Goal: Check status: Check status

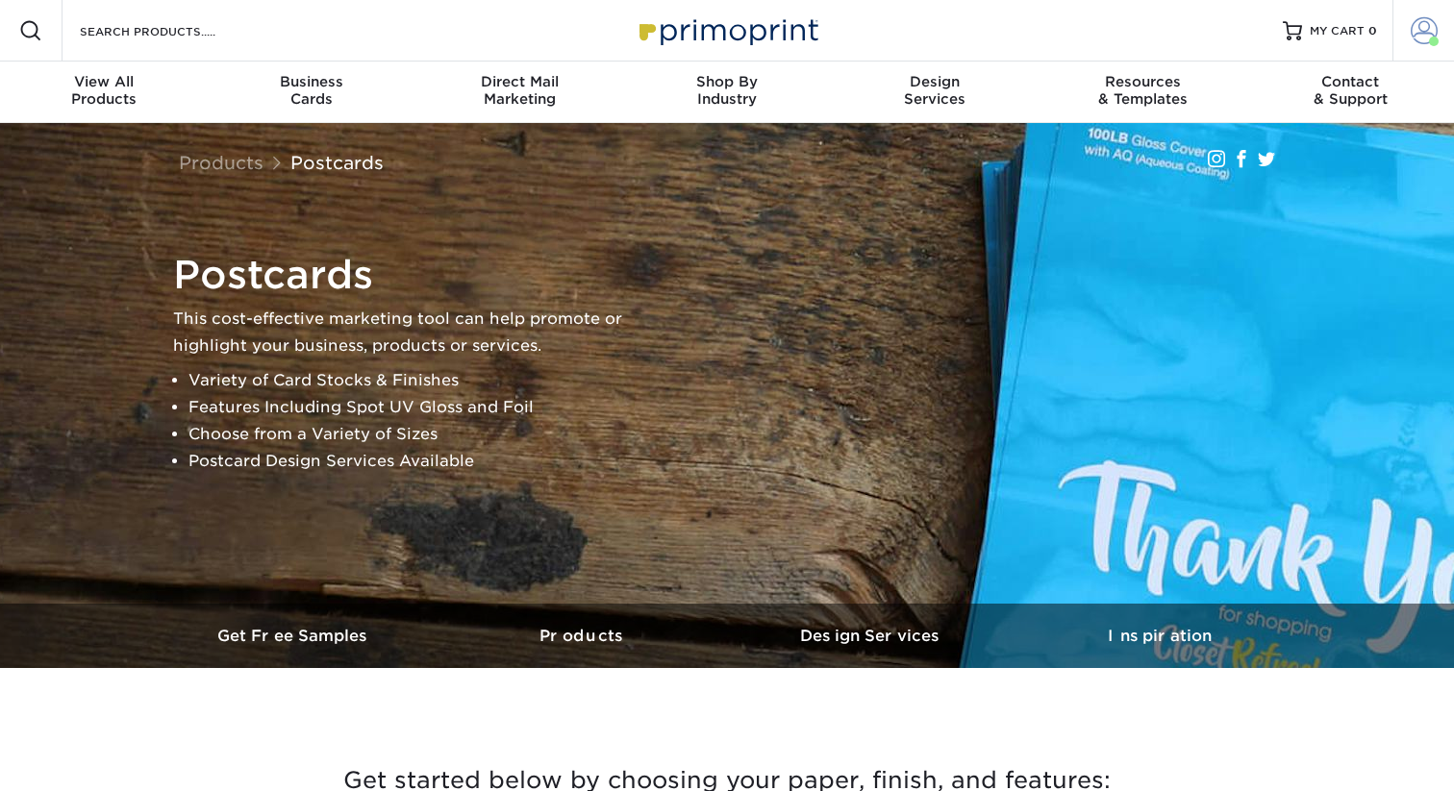
click at [1417, 19] on span at bounding box center [1423, 30] width 27 height 27
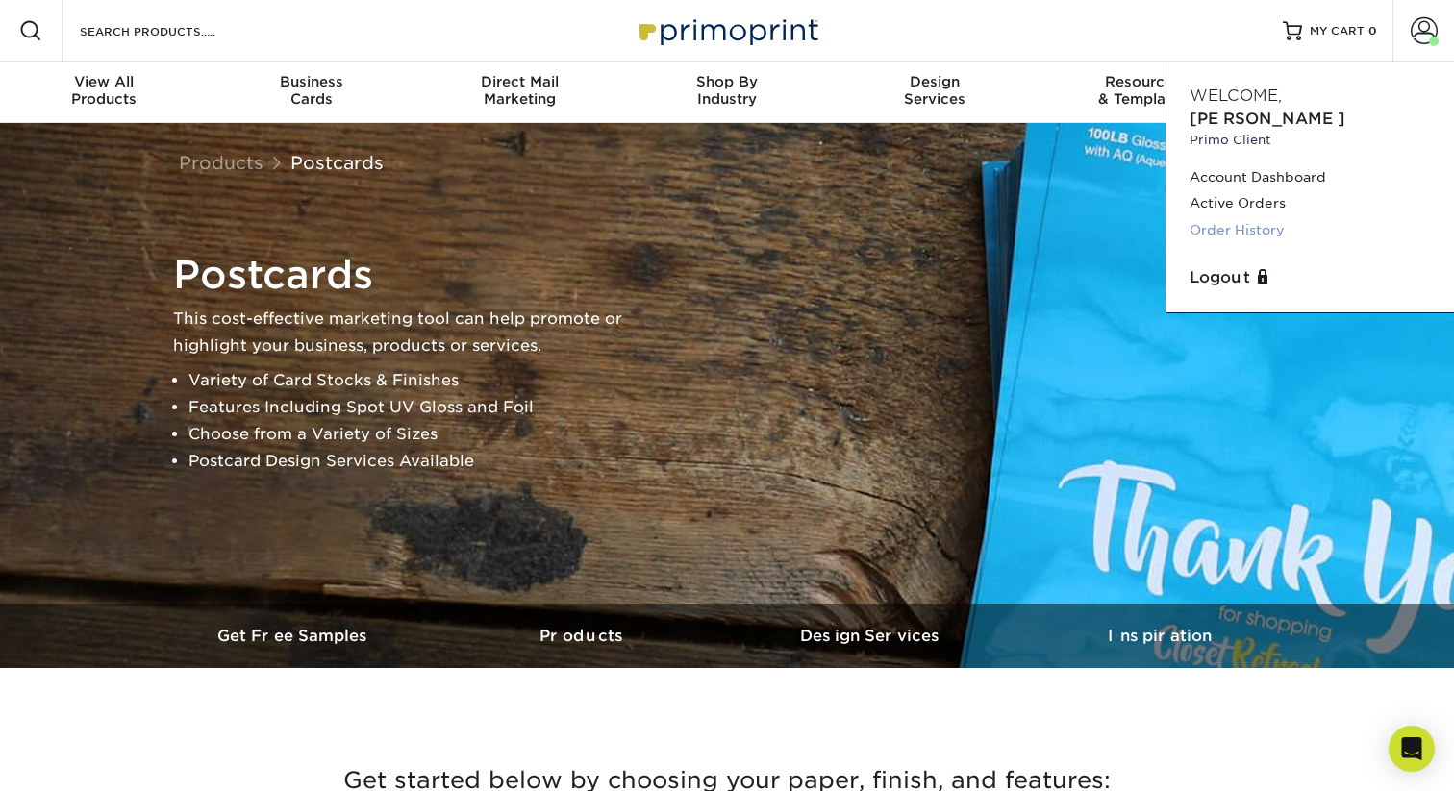
click at [1270, 217] on link "Order History" at bounding box center [1309, 230] width 241 height 26
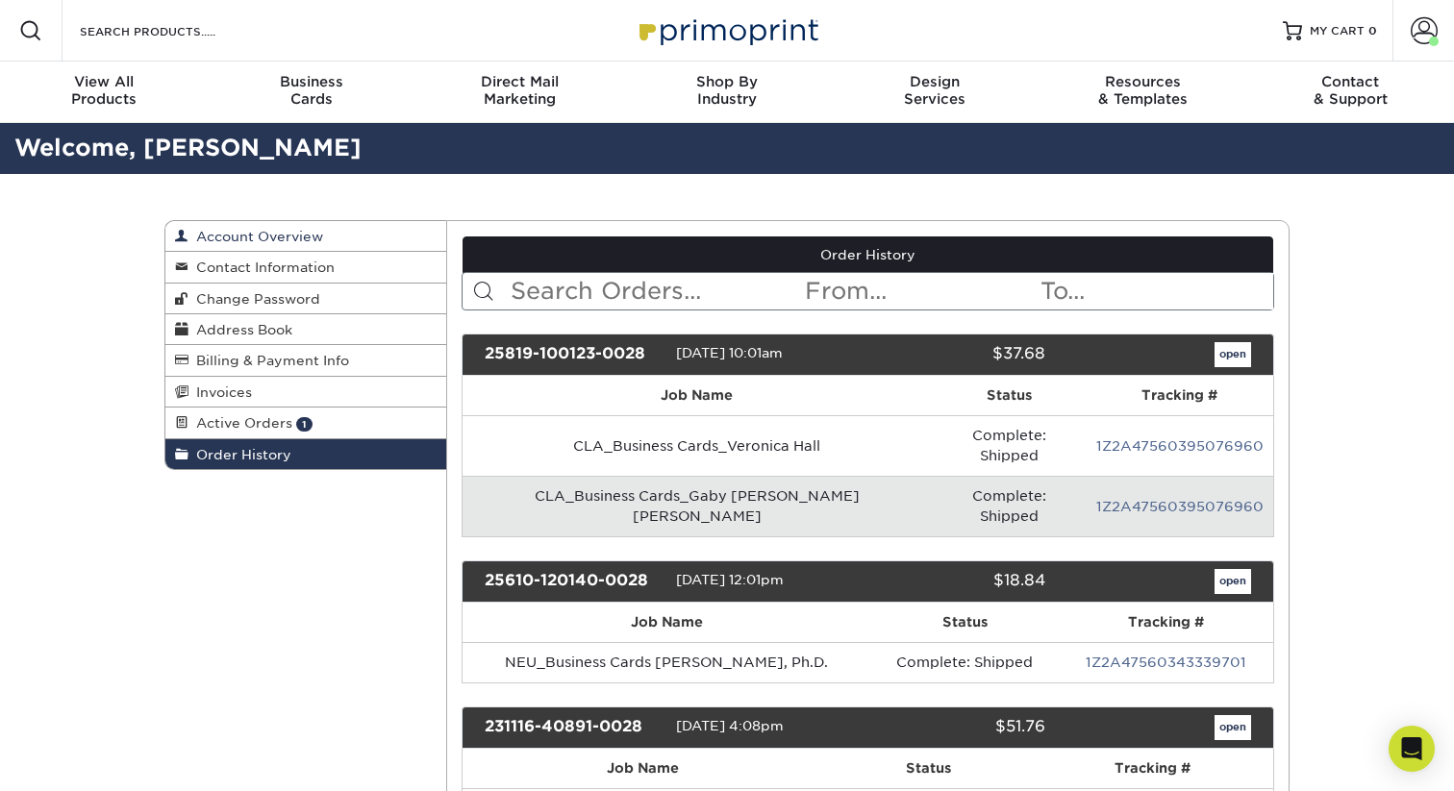
click at [214, 237] on span "Account Overview" at bounding box center [255, 236] width 135 height 15
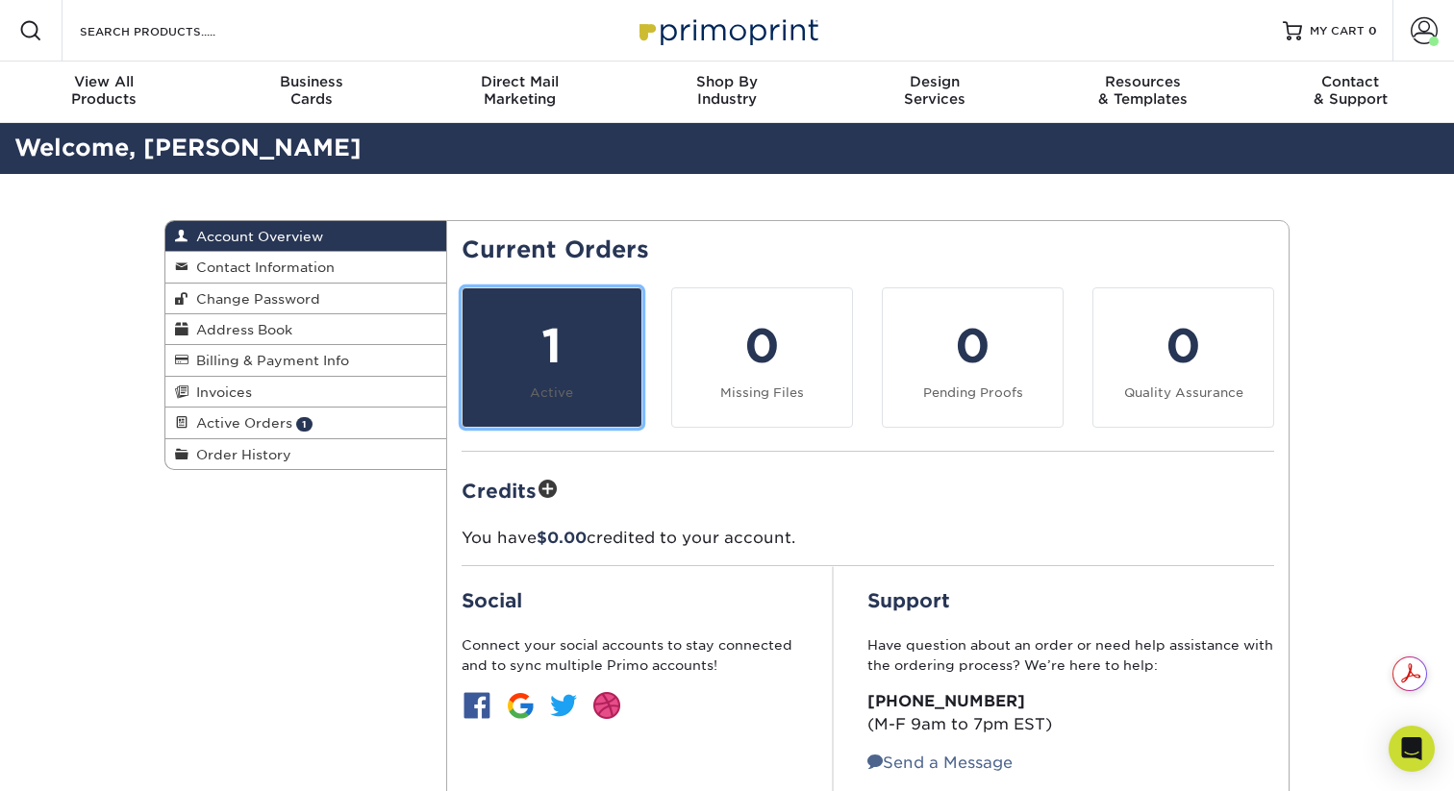
click at [560, 353] on div "1" at bounding box center [552, 345] width 157 height 69
click at [554, 352] on div "1" at bounding box center [552, 345] width 157 height 69
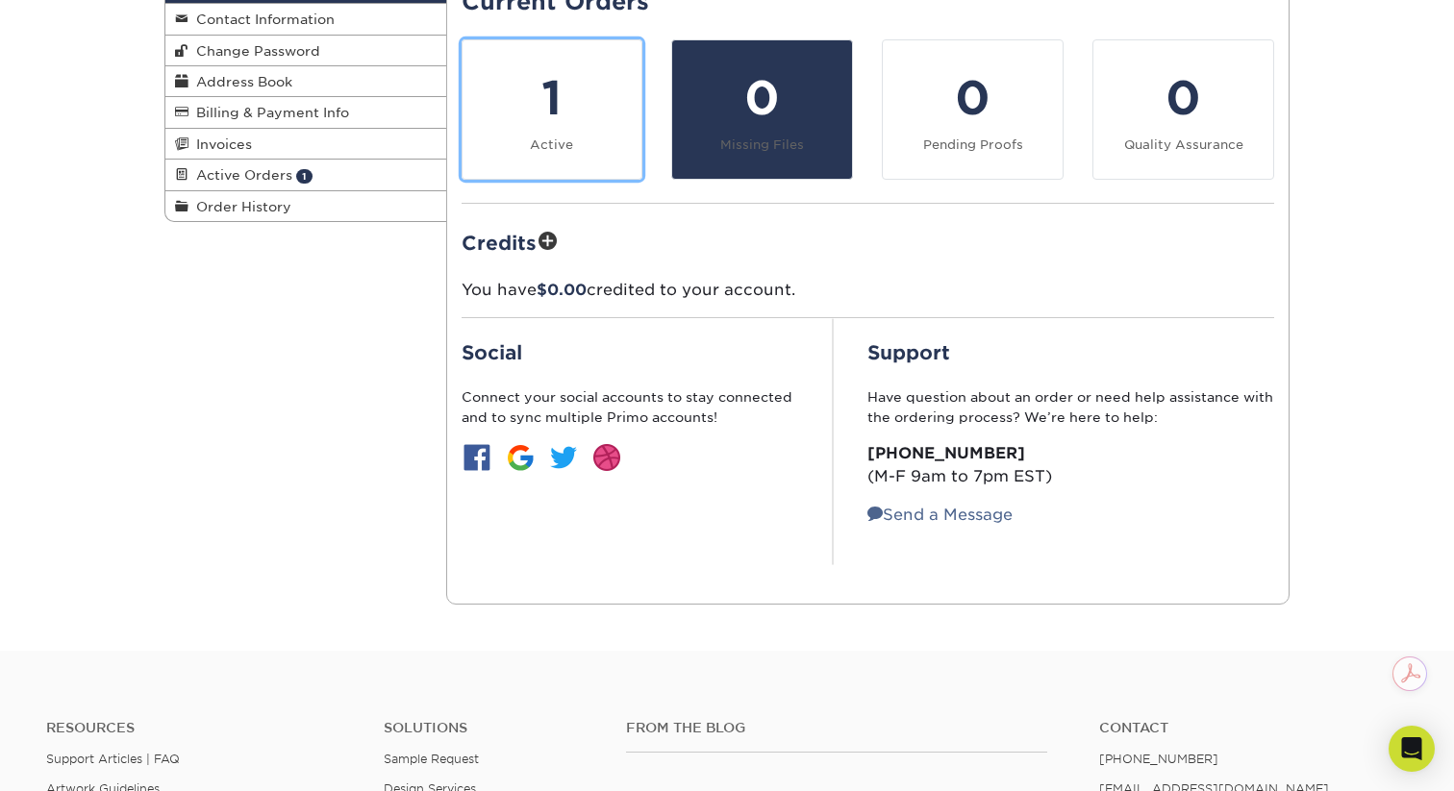
scroll to position [406, 0]
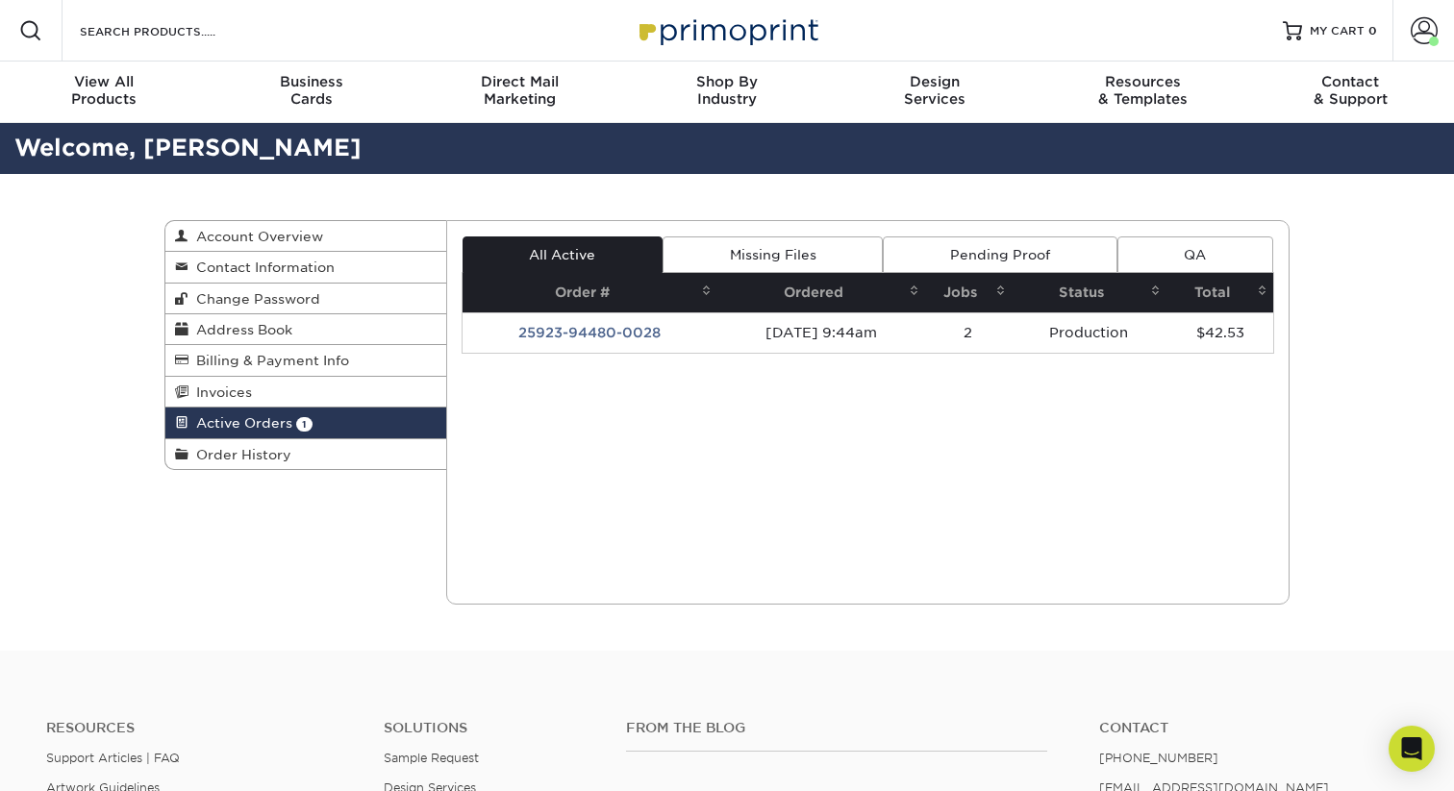
click at [248, 424] on span "Active Orders" at bounding box center [240, 422] width 104 height 15
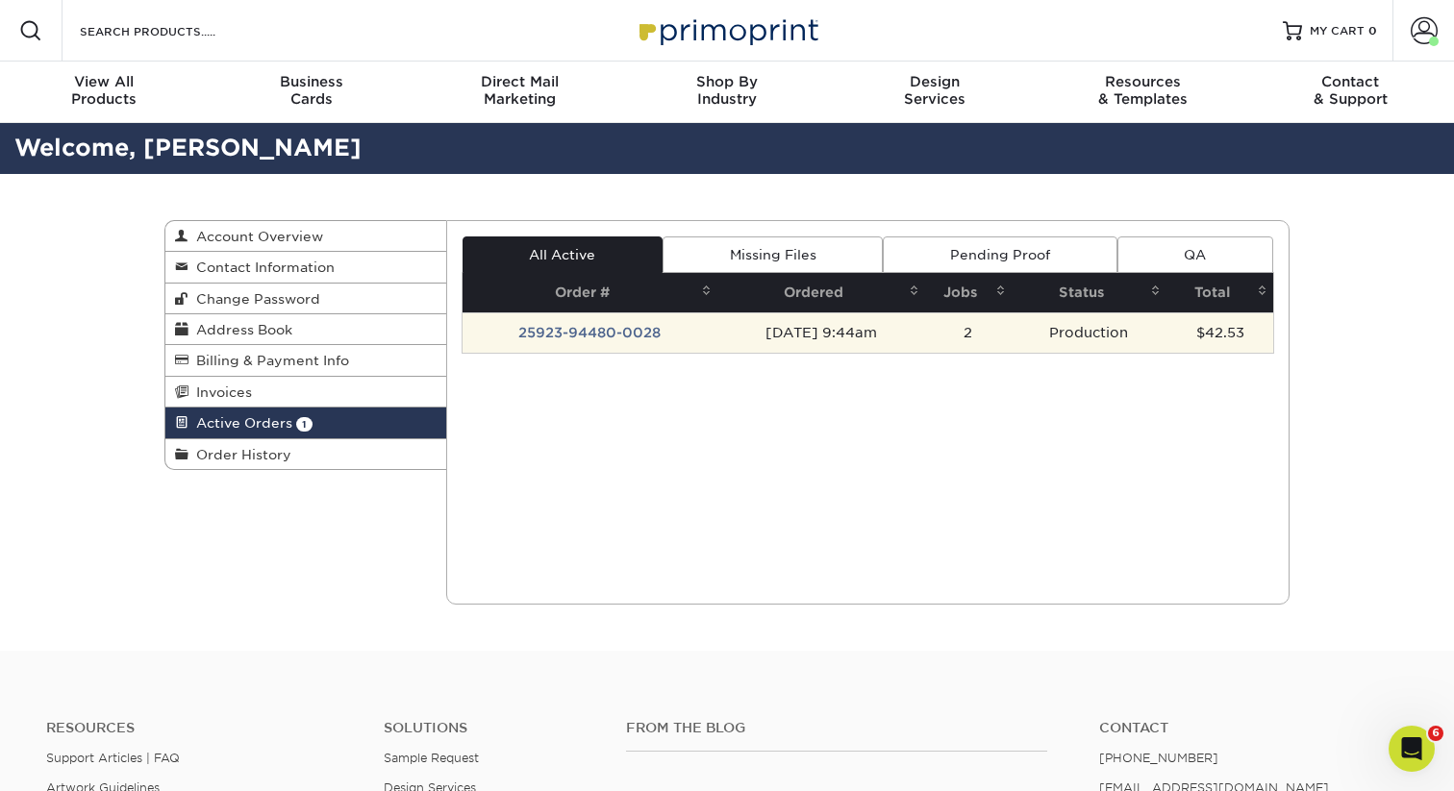
click at [585, 333] on td "25923-94480-0028" at bounding box center [590, 332] width 256 height 40
